Goal: Navigation & Orientation: Find specific page/section

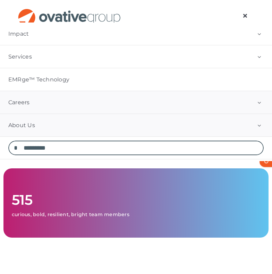
scroll to position [407, 0]
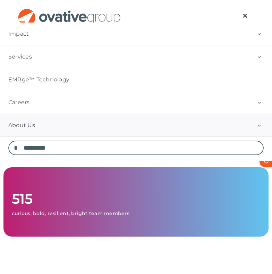
click at [62, 126] on link "About Us" at bounding box center [136, 125] width 272 height 23
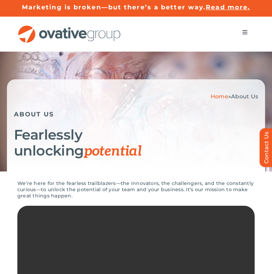
click at [249, 31] on button "Toggle Navigation" at bounding box center [244, 32] width 19 height 14
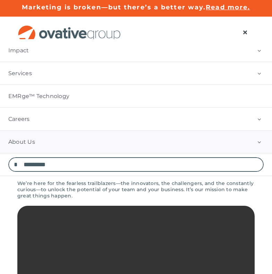
click at [259, 141] on button "Open submenu of About Us" at bounding box center [259, 142] width 26 height 23
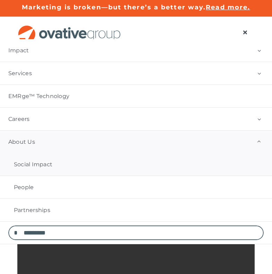
click at [48, 166] on span "Social Impact" at bounding box center [33, 164] width 38 height 7
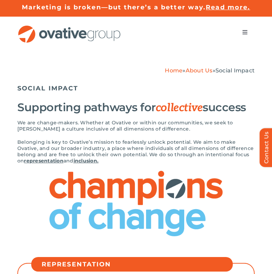
click at [174, 72] on link "Home" at bounding box center [174, 70] width 18 height 7
click at [168, 70] on link "Home" at bounding box center [174, 70] width 18 height 7
click at [245, 32] on span "Menu" at bounding box center [245, 32] width 6 height 6
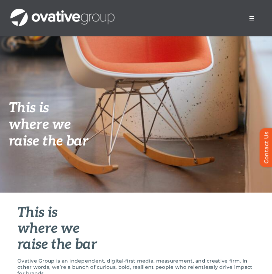
scroll to position [95, 0]
